Goal: Task Accomplishment & Management: Manage account settings

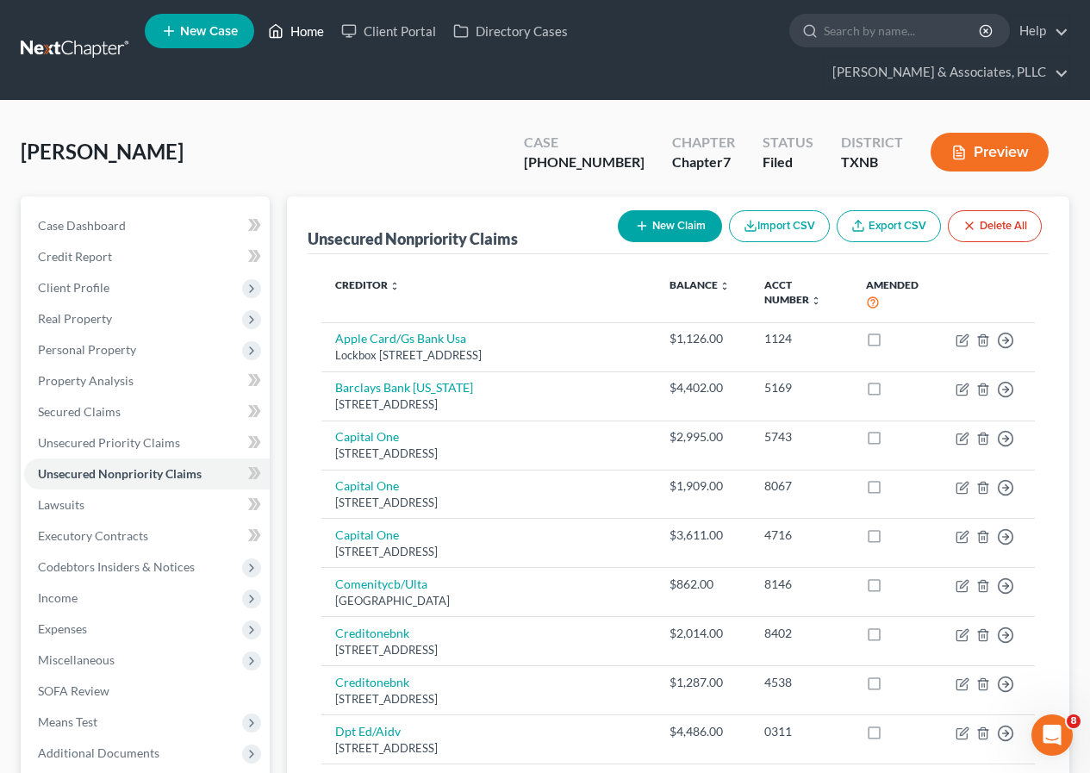
click at [299, 29] on link "Home" at bounding box center [295, 31] width 73 height 31
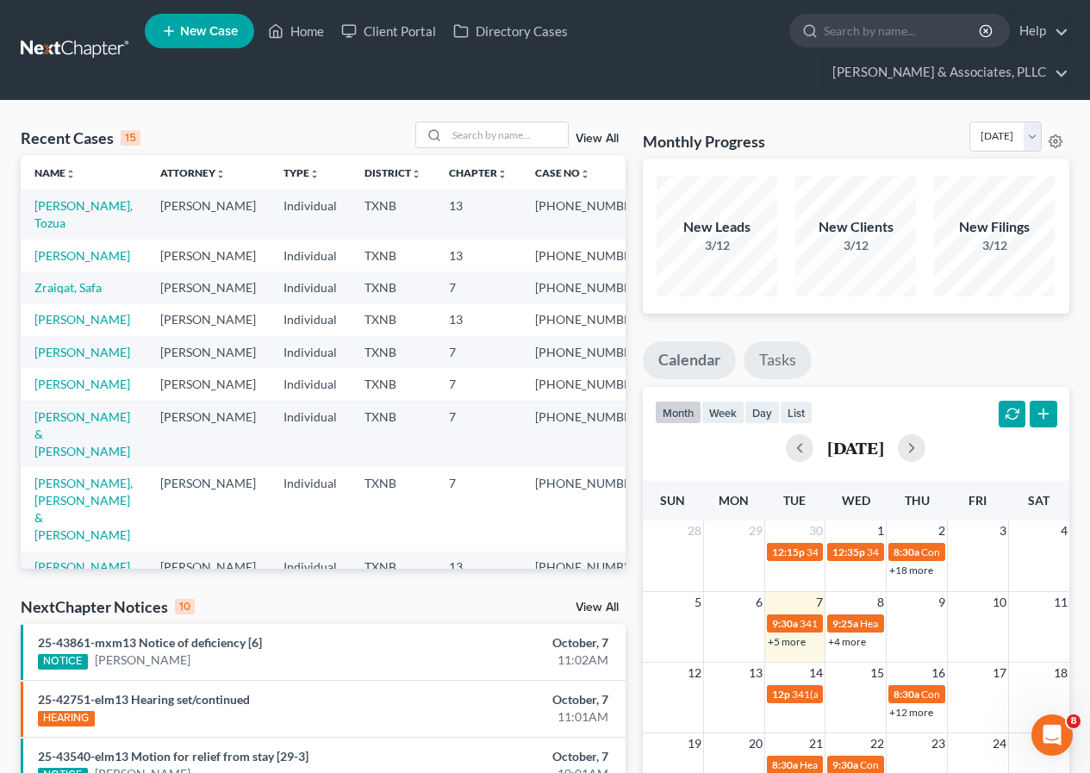
click at [784, 356] on link "Tasks" at bounding box center [778, 360] width 68 height 38
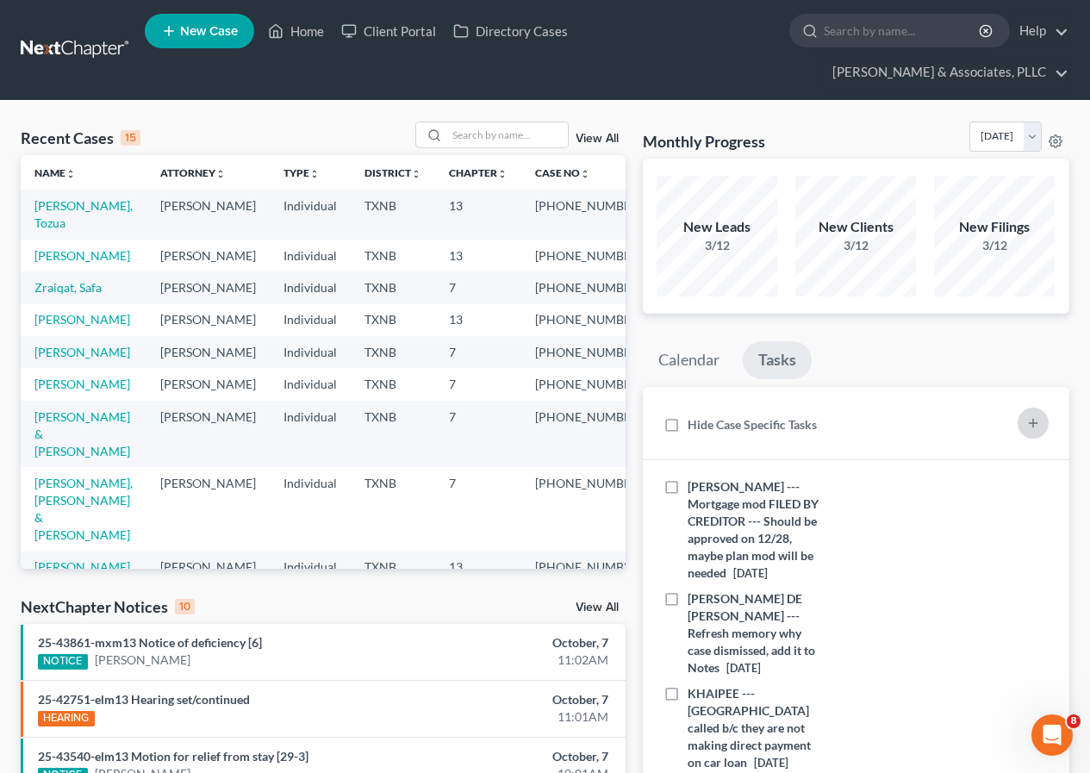
click at [1032, 428] on icon "button" at bounding box center [1033, 423] width 14 height 14
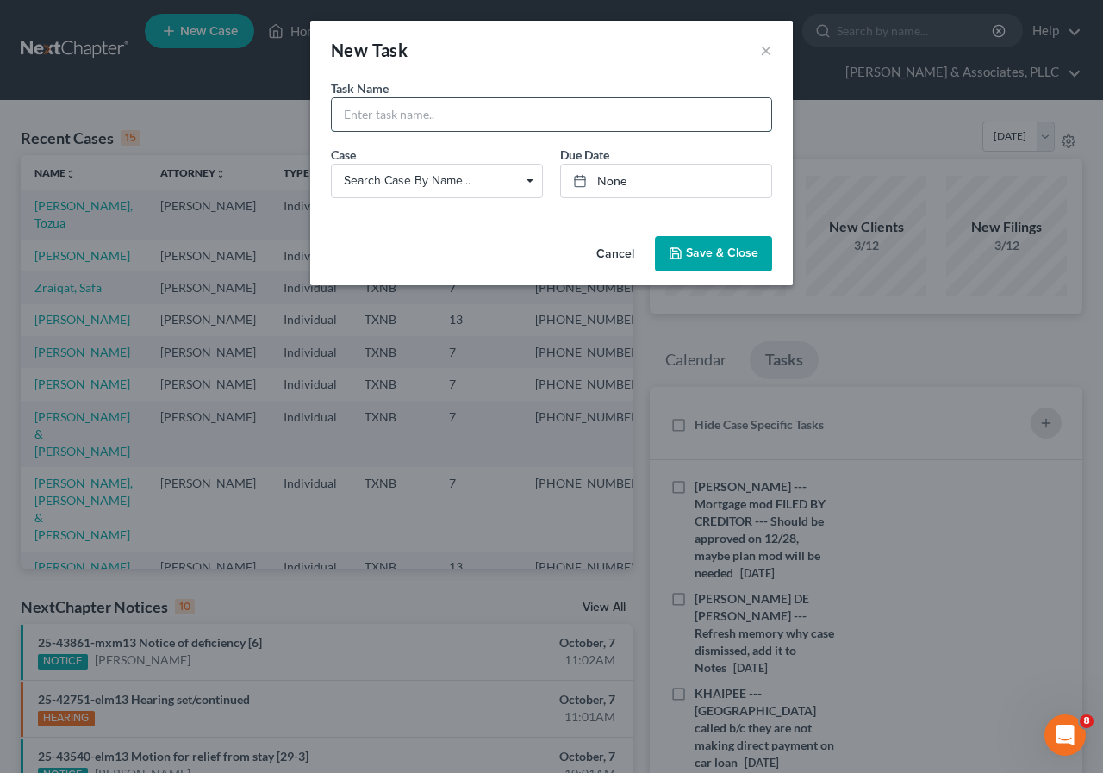
click at [389, 116] on input "text" at bounding box center [552, 114] width 440 height 33
type input "[PERSON_NAME] --- Amend schedules cuz no unsecureds are on schedules"
type input "[DATE]"
click at [610, 182] on link "None" at bounding box center [666, 181] width 210 height 33
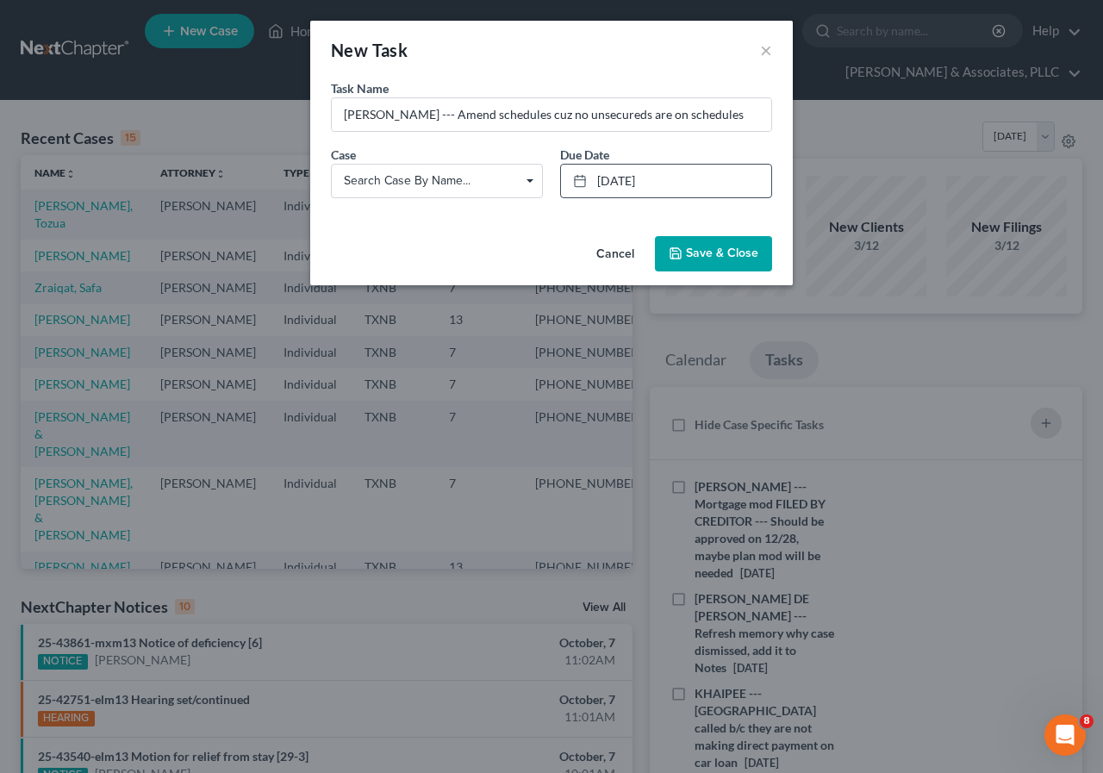
click at [706, 258] on span "Save & Close" at bounding box center [722, 253] width 72 height 15
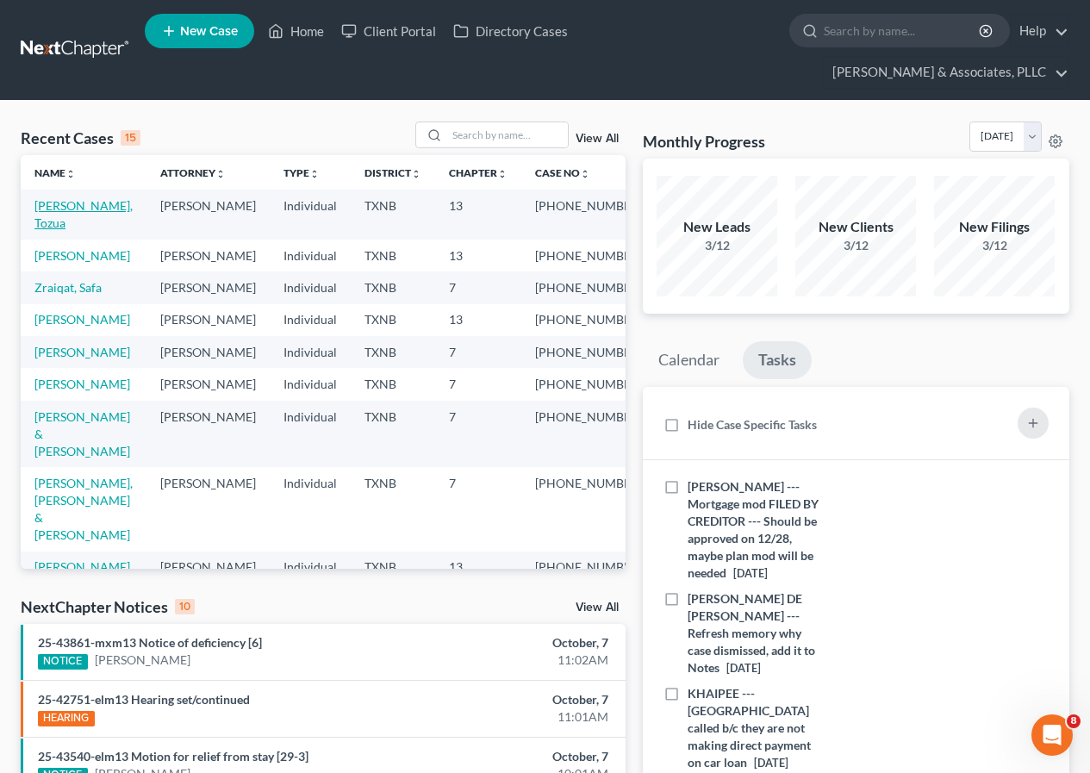
click at [86, 209] on link "[PERSON_NAME], Tozua" at bounding box center [83, 214] width 98 height 32
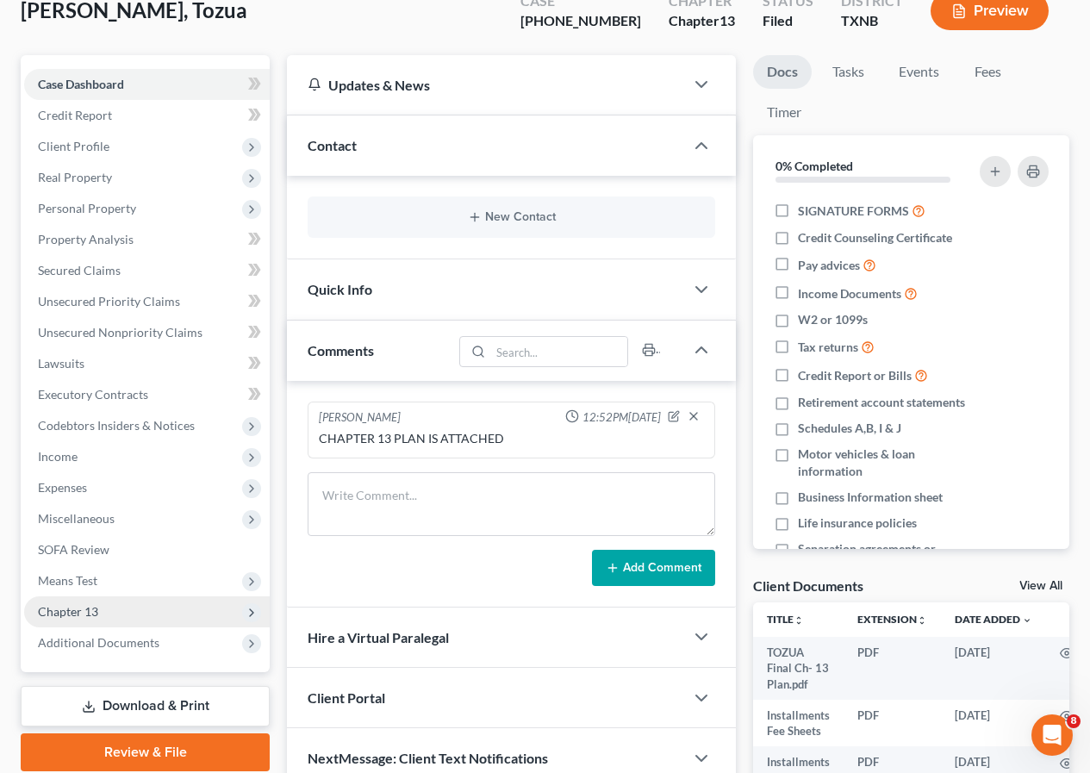
scroll to position [259, 0]
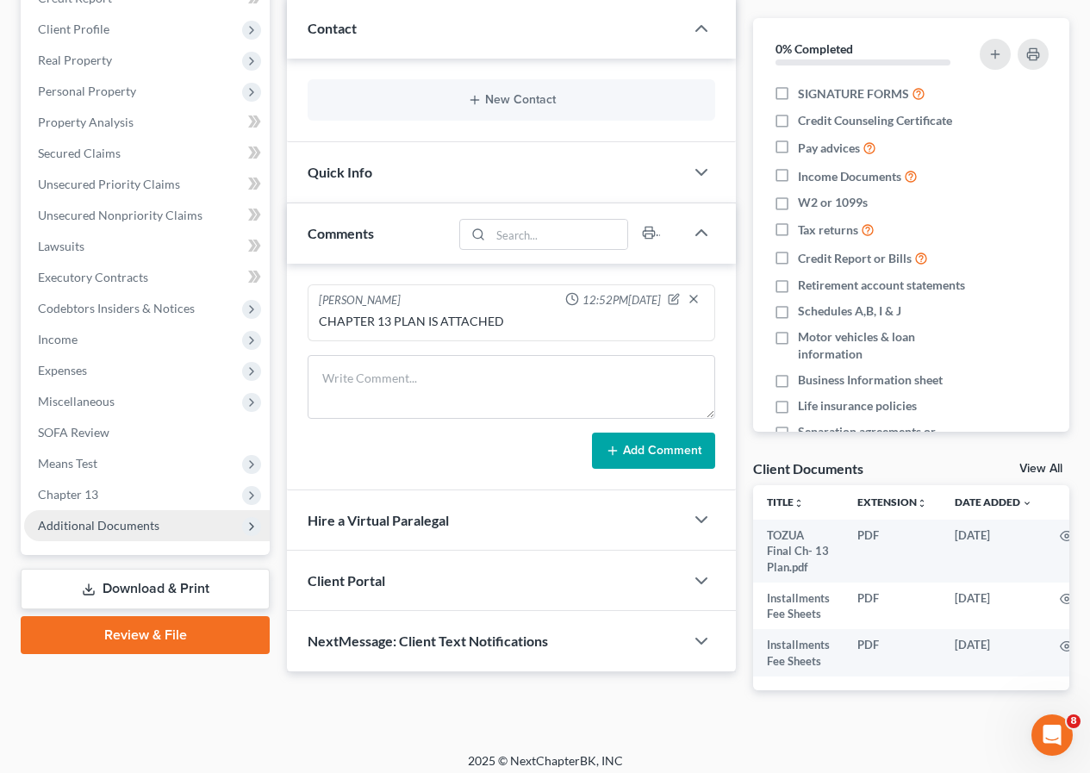
click at [133, 530] on span "Additional Documents" at bounding box center [99, 525] width 122 height 15
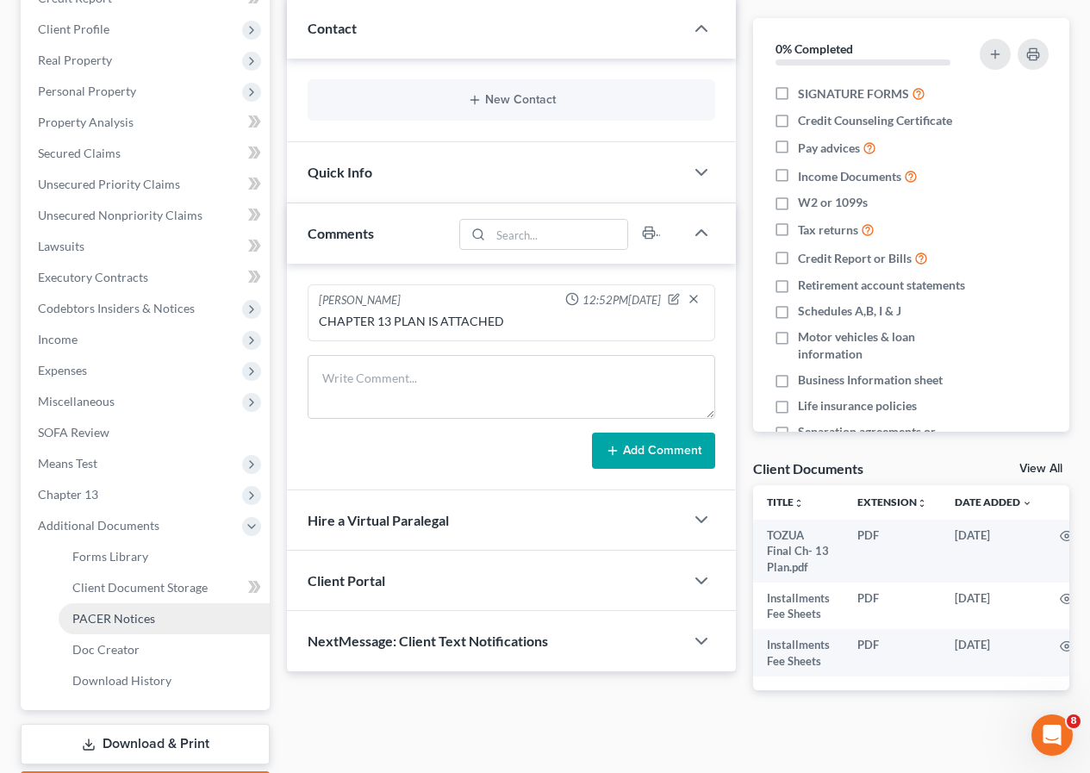
click at [152, 615] on span "PACER Notices" at bounding box center [113, 618] width 83 height 15
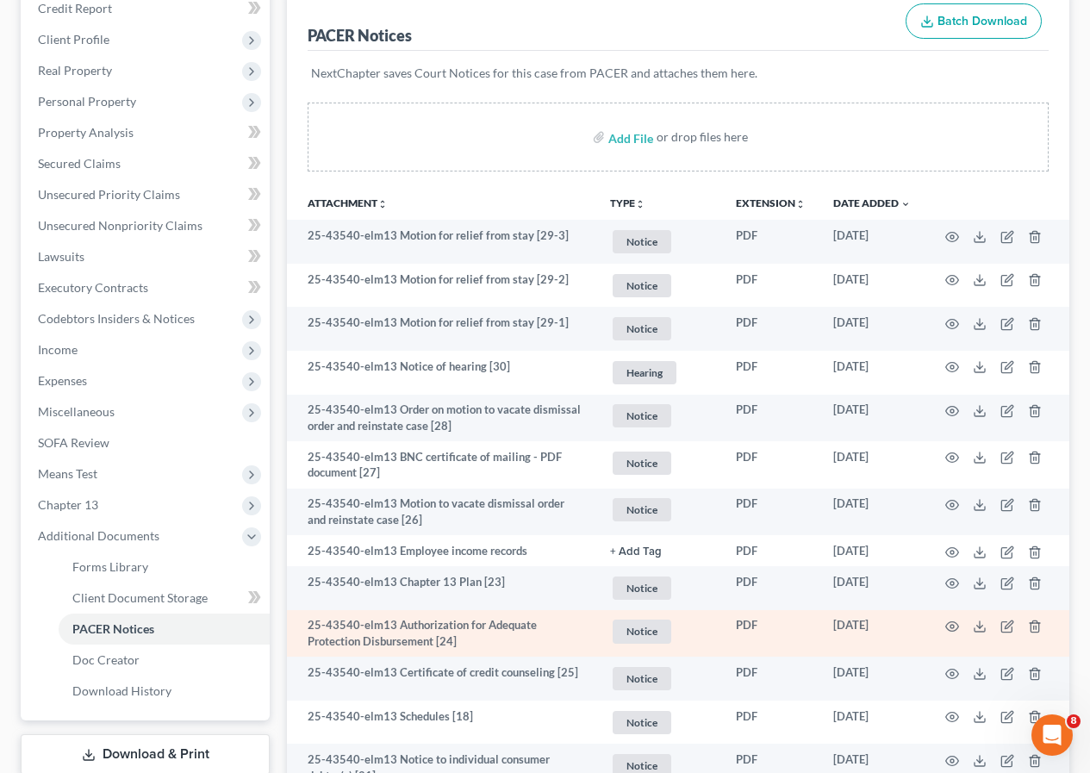
scroll to position [259, 0]
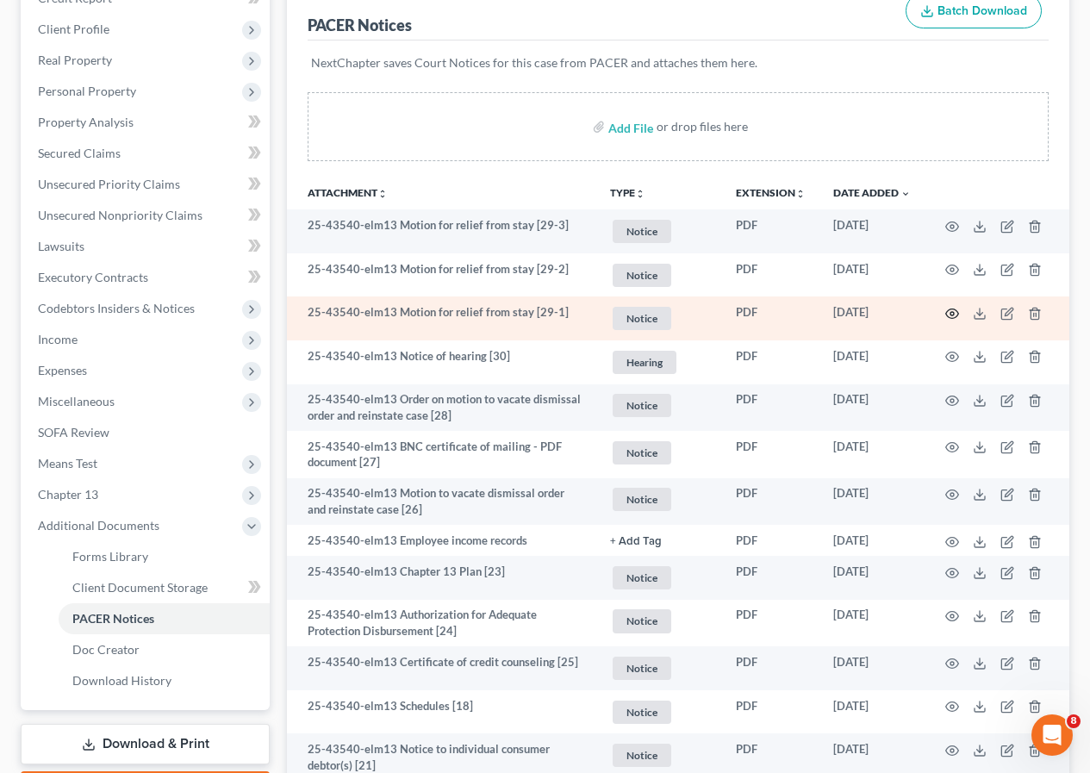
click at [952, 312] on circle "button" at bounding box center [952, 313] width 3 height 3
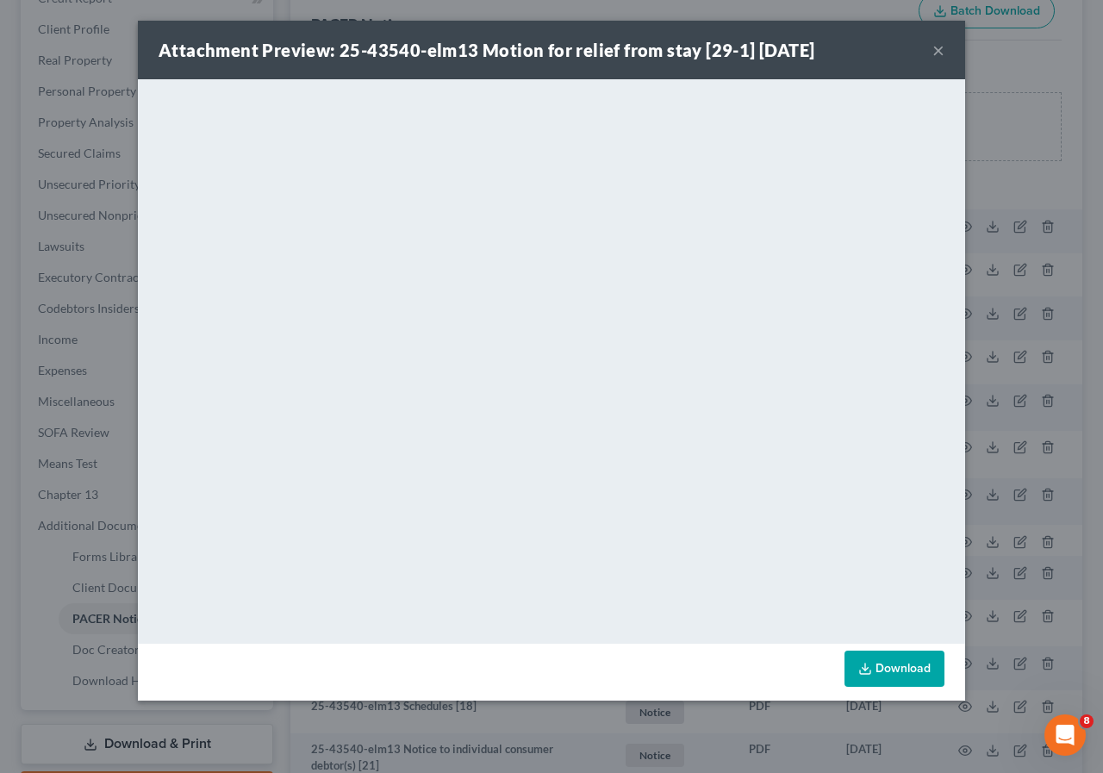
click at [941, 44] on button "×" at bounding box center [938, 50] width 12 height 21
